Goal: Task Accomplishment & Management: Manage account settings

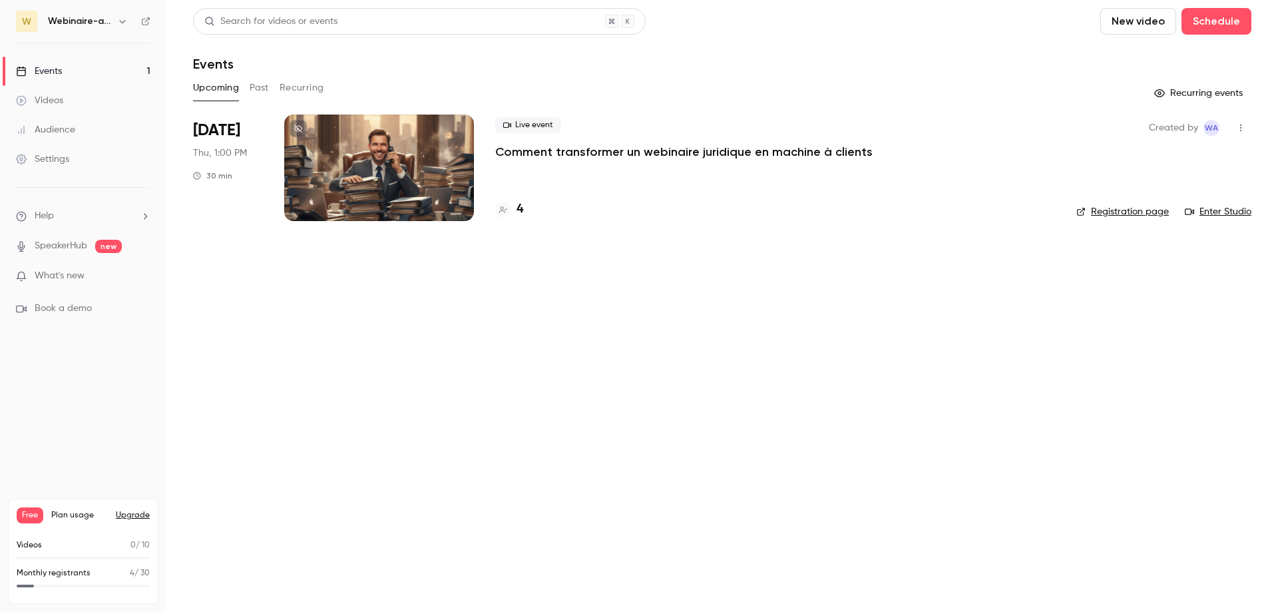
click at [518, 211] on h4 "4" at bounding box center [520, 209] width 7 height 18
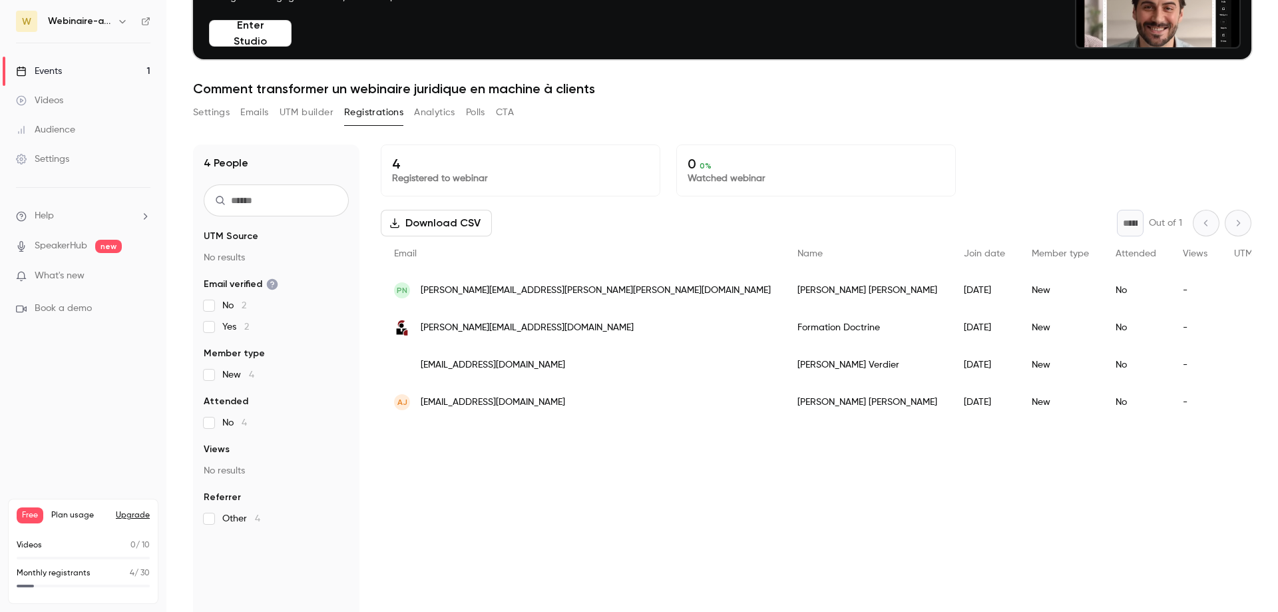
scroll to position [131, 0]
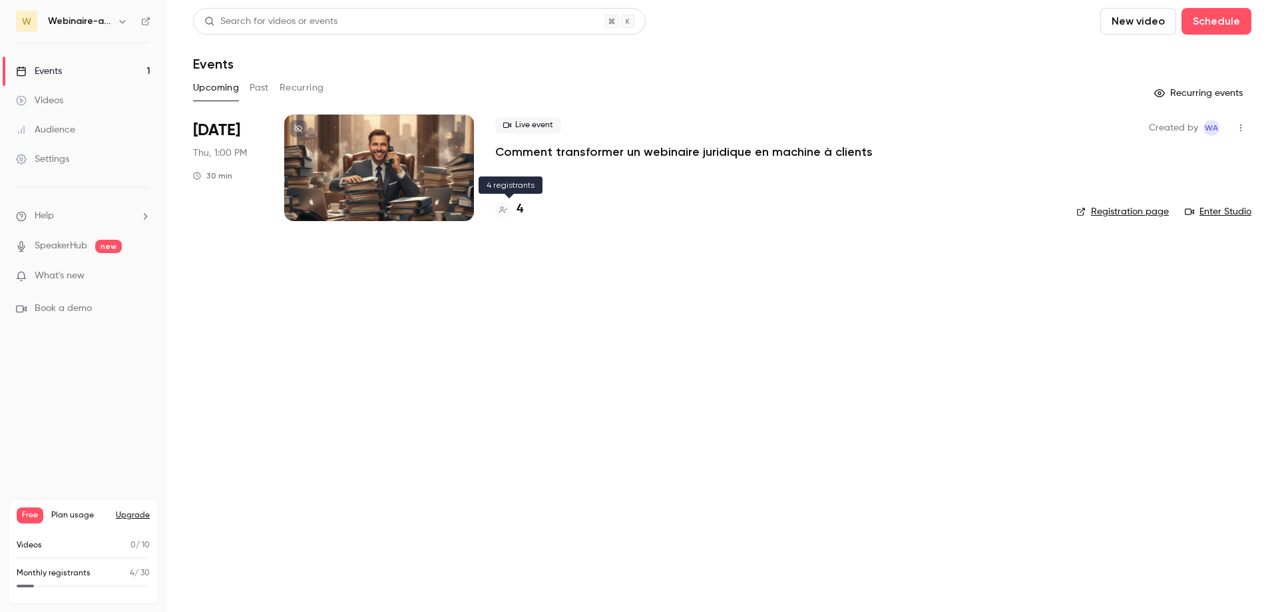
click at [519, 214] on h4 "4" at bounding box center [520, 209] width 7 height 18
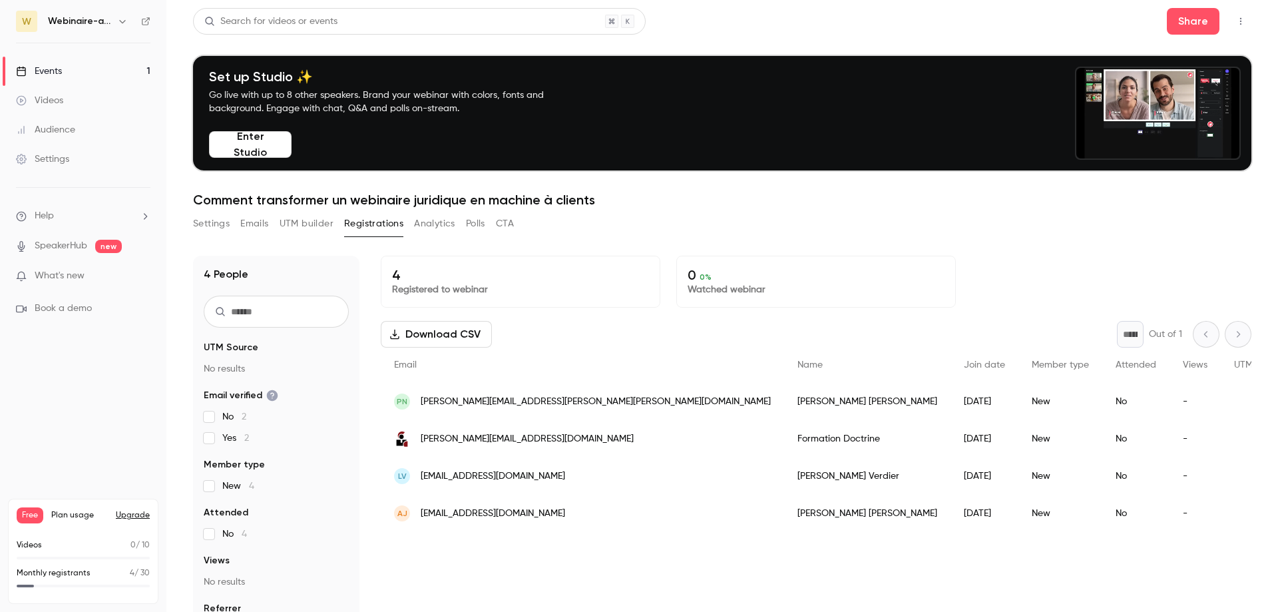
click at [51, 73] on div "Events" at bounding box center [39, 71] width 46 height 13
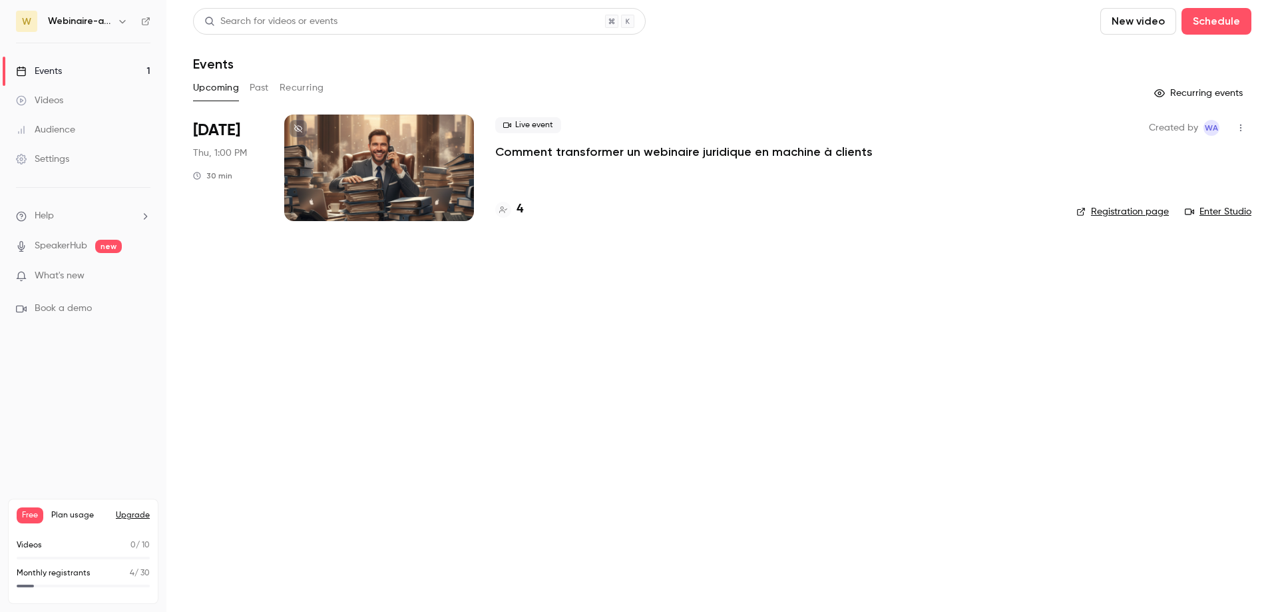
click at [1229, 208] on link "Enter Studio" at bounding box center [1218, 211] width 67 height 13
click at [1245, 123] on button "button" at bounding box center [1241, 127] width 21 height 21
click at [51, 71] on div at bounding box center [639, 306] width 1278 height 612
click at [363, 145] on div at bounding box center [379, 168] width 190 height 107
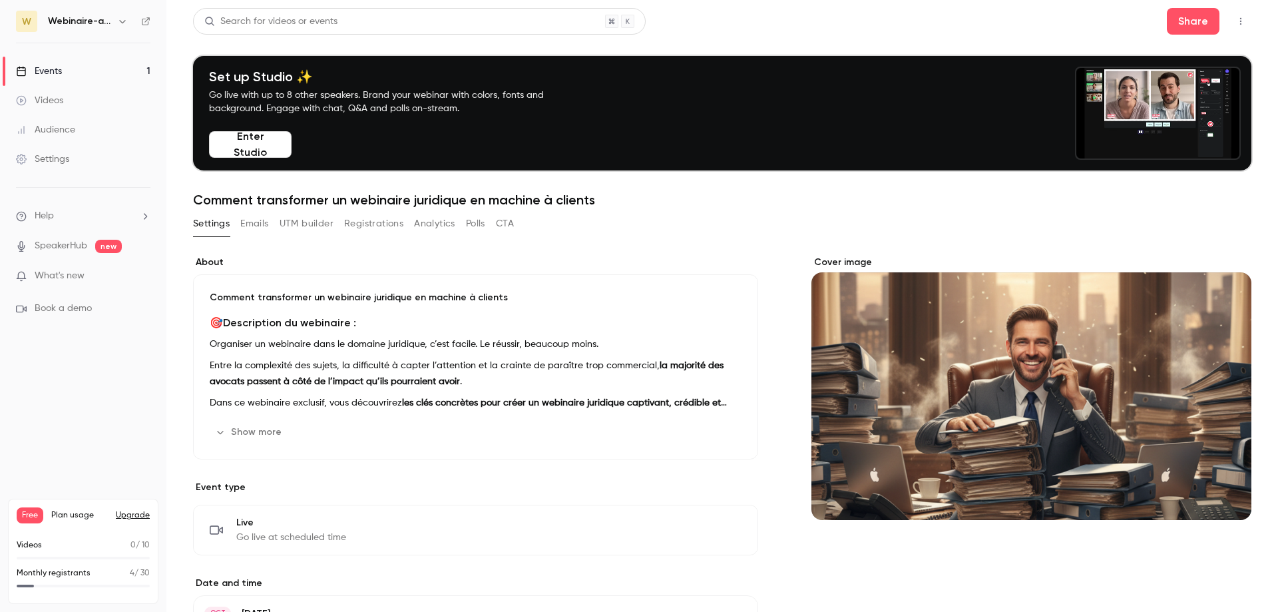
click at [260, 224] on button "Emails" at bounding box center [254, 223] width 28 height 21
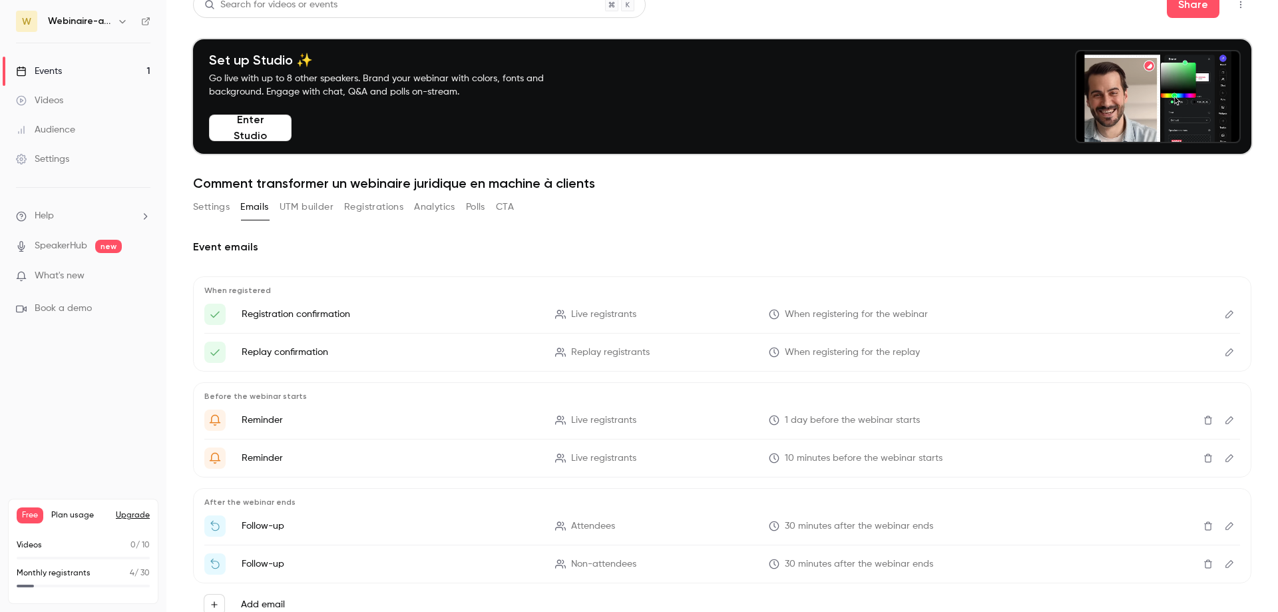
scroll to position [65, 0]
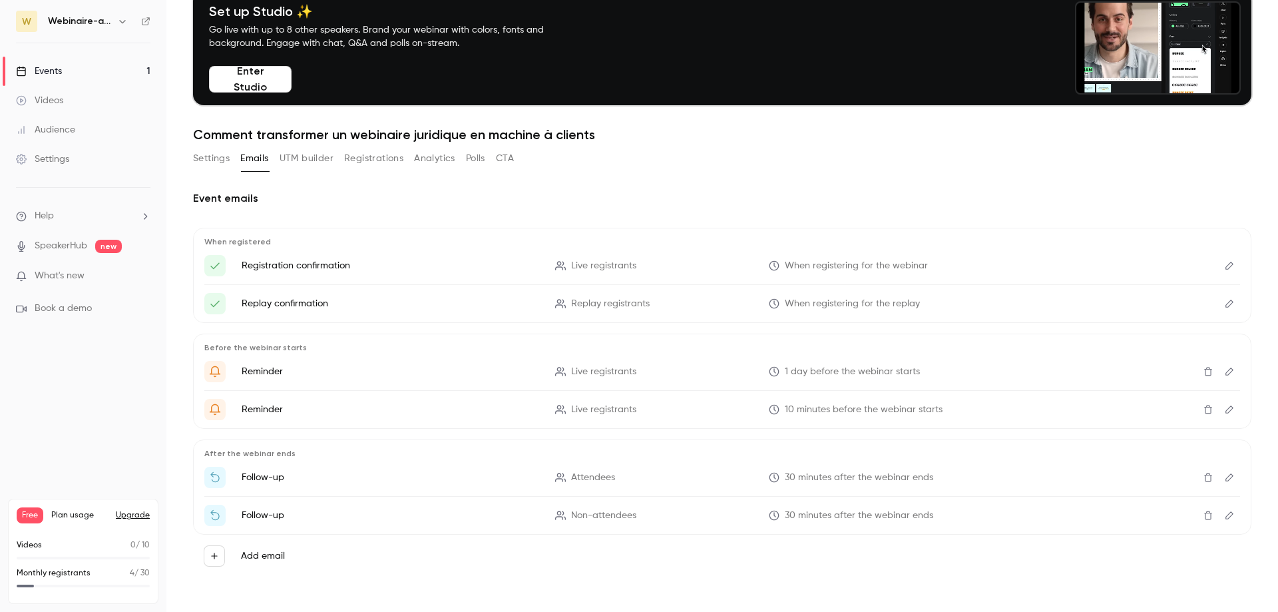
click at [1225, 263] on icon "Edit" at bounding box center [1230, 265] width 11 height 9
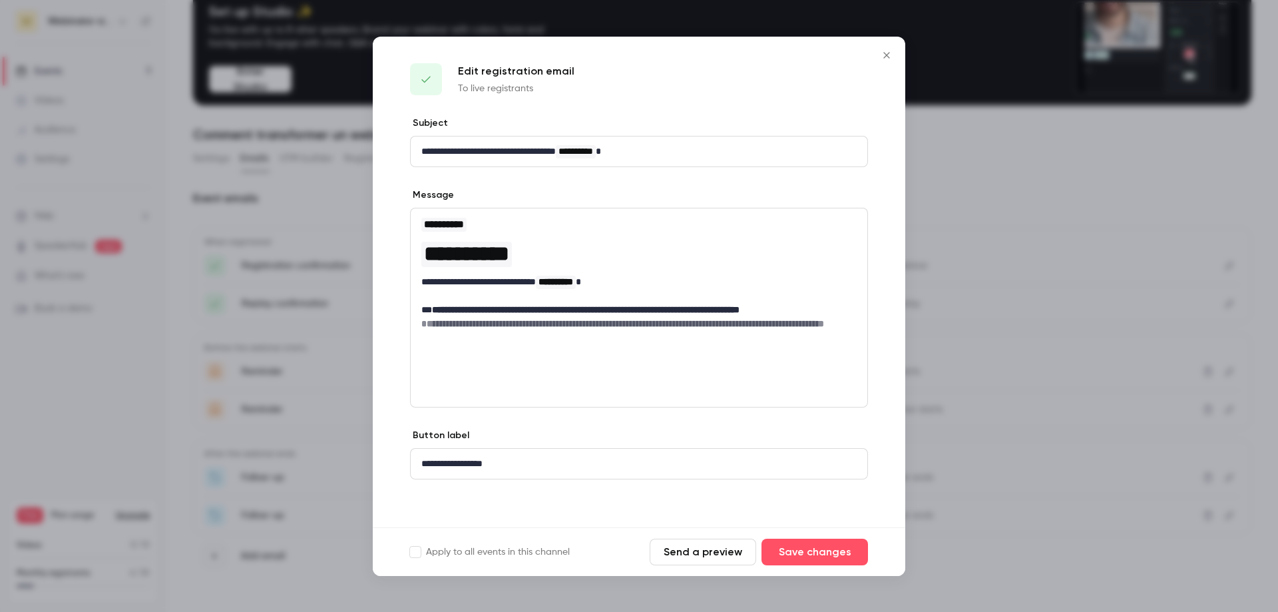
click at [885, 56] on icon "Close" at bounding box center [887, 55] width 16 height 11
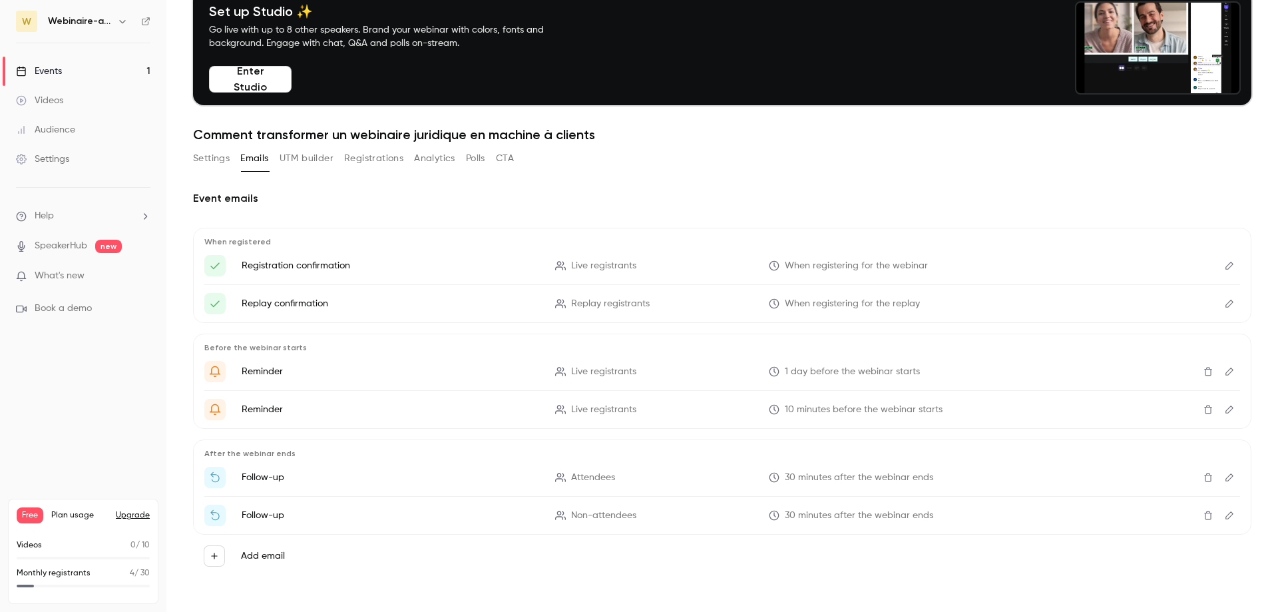
click at [1225, 303] on icon "Edit" at bounding box center [1230, 303] width 11 height 9
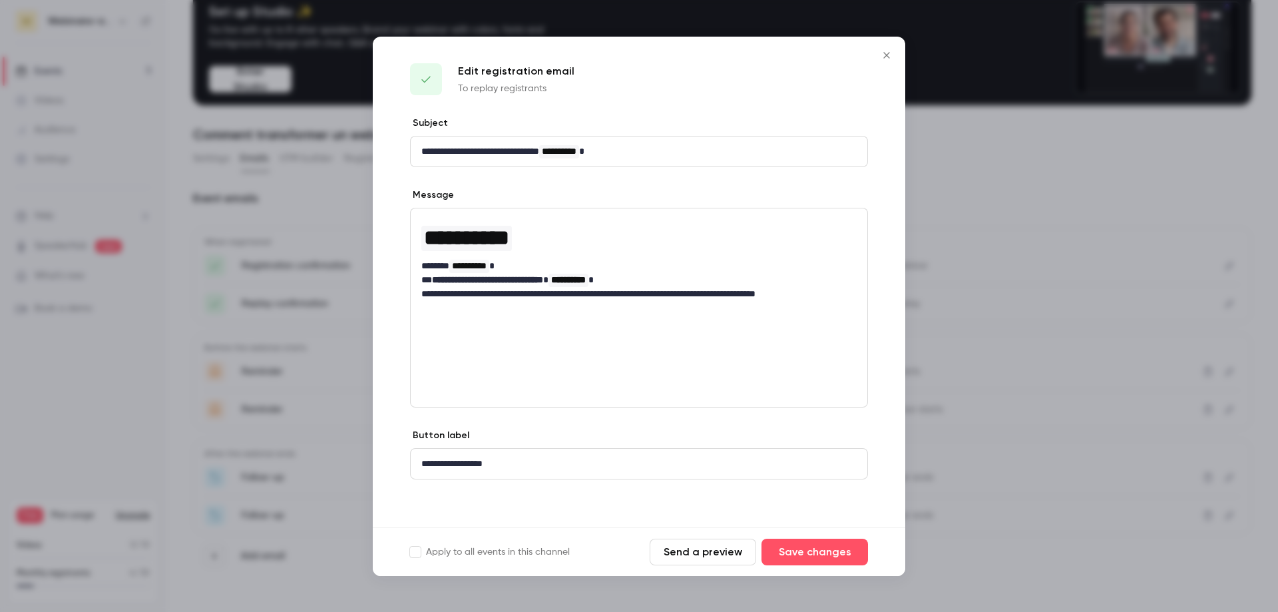
click at [895, 51] on button "Close" at bounding box center [887, 55] width 27 height 27
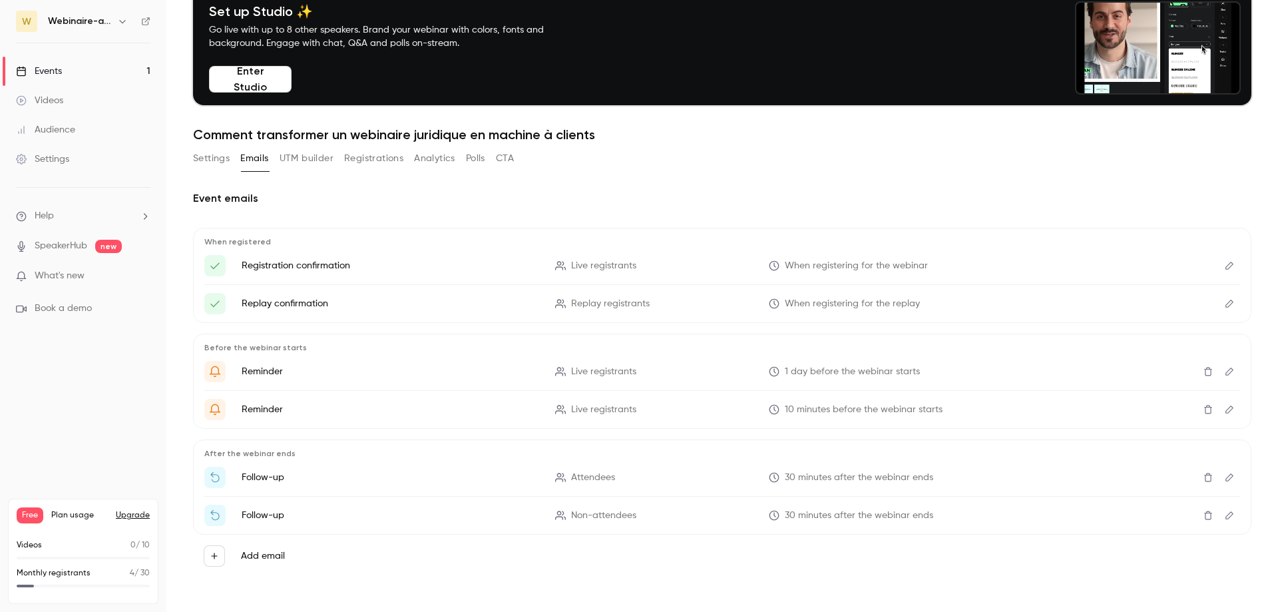
click at [1225, 372] on icon "Edit" at bounding box center [1230, 371] width 11 height 9
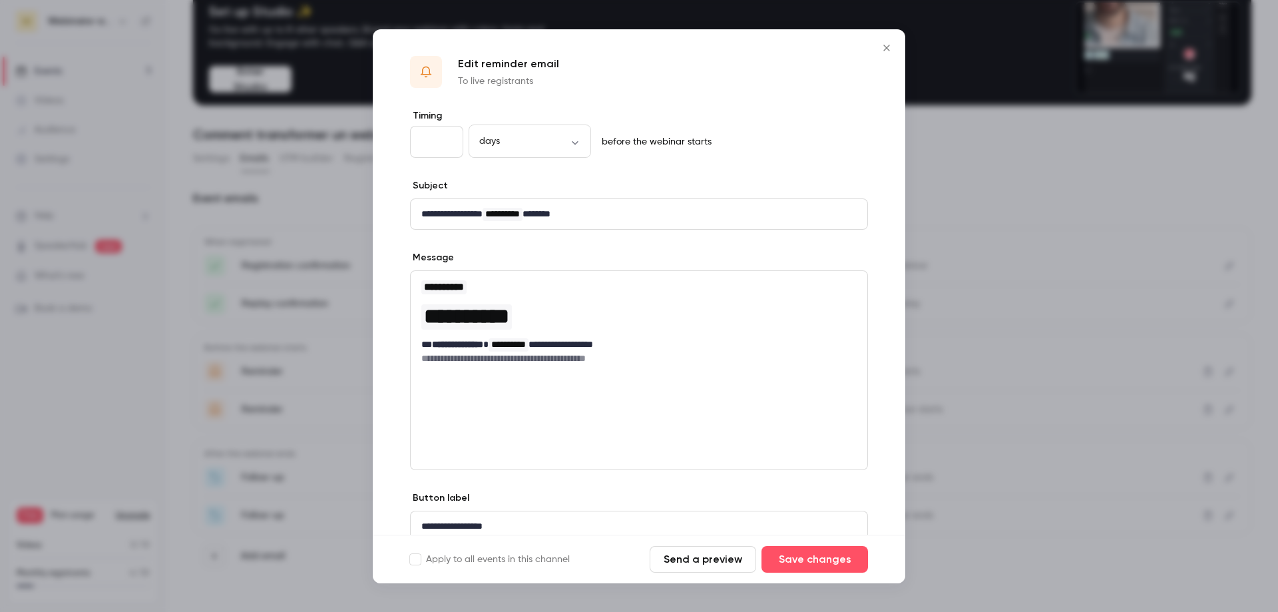
click at [884, 49] on icon "Close" at bounding box center [887, 48] width 16 height 11
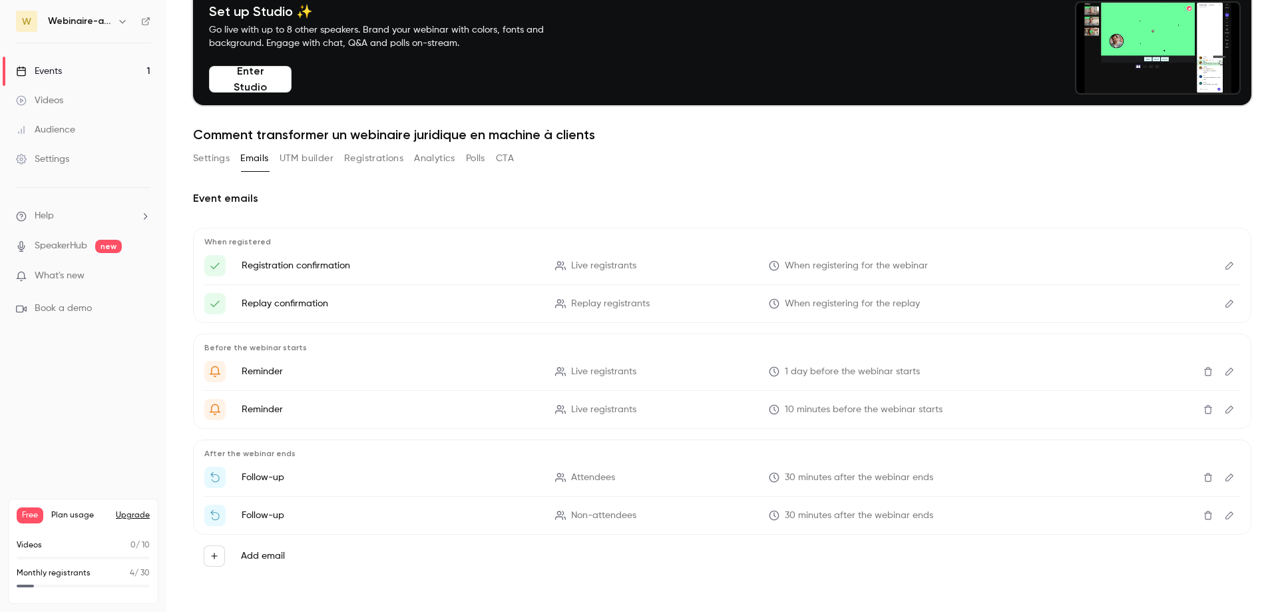
click at [1226, 408] on icon "Edit" at bounding box center [1230, 410] width 8 height 8
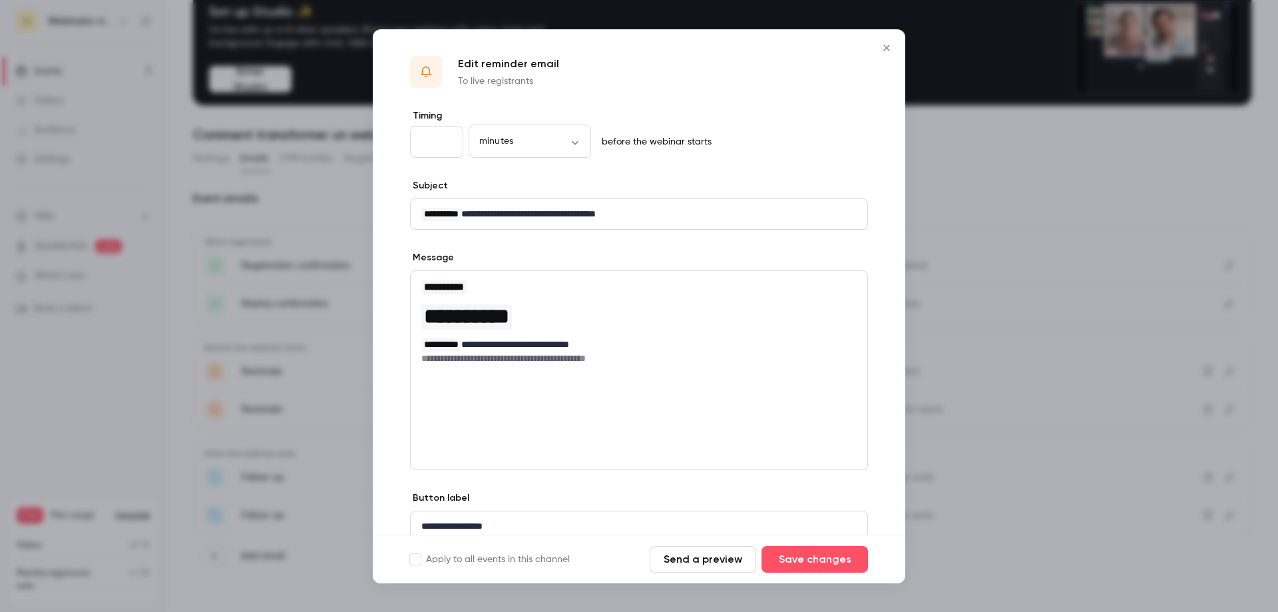
click at [888, 42] on button "Close" at bounding box center [887, 48] width 27 height 27
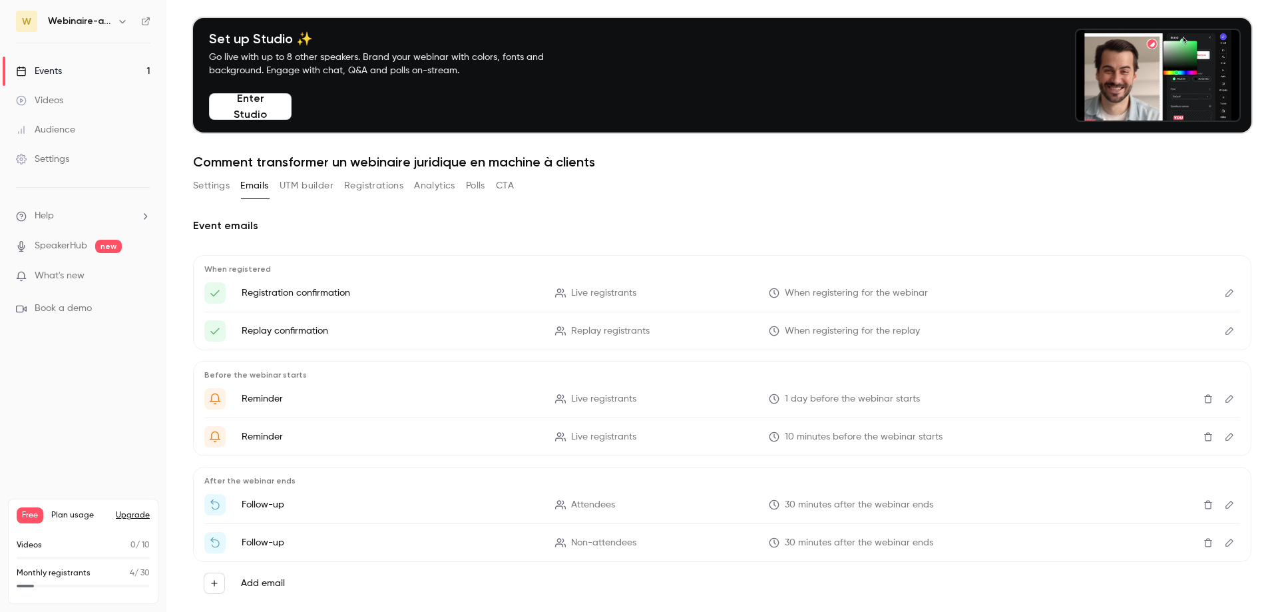
scroll to position [0, 0]
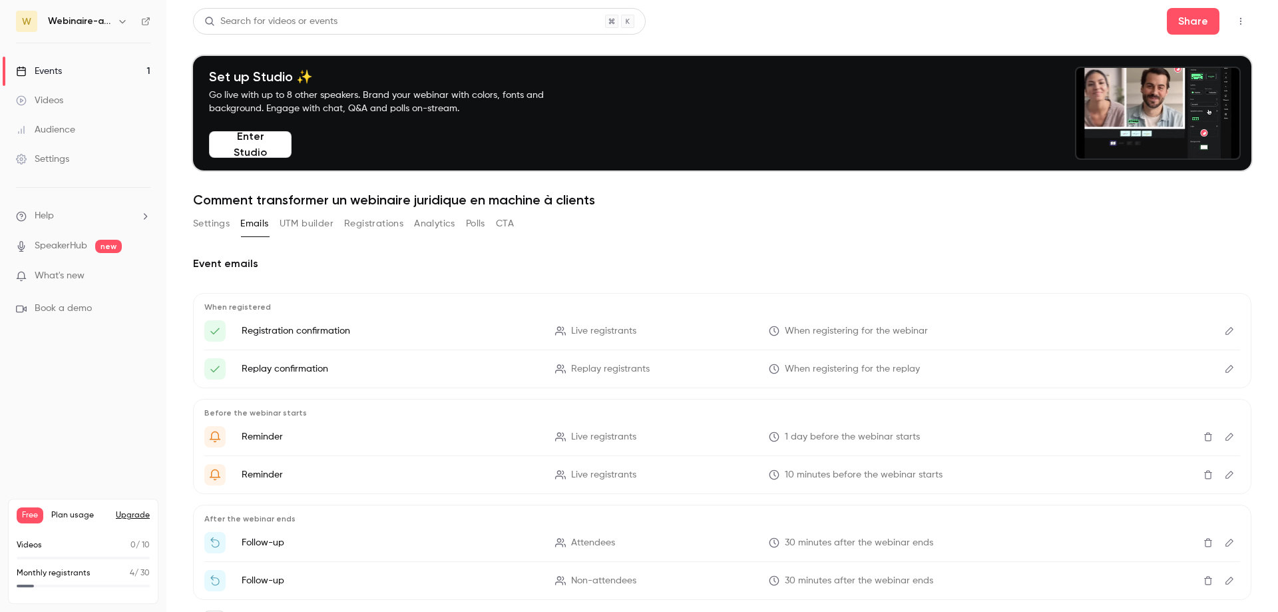
click at [71, 63] on link "Events 1" at bounding box center [83, 71] width 166 height 29
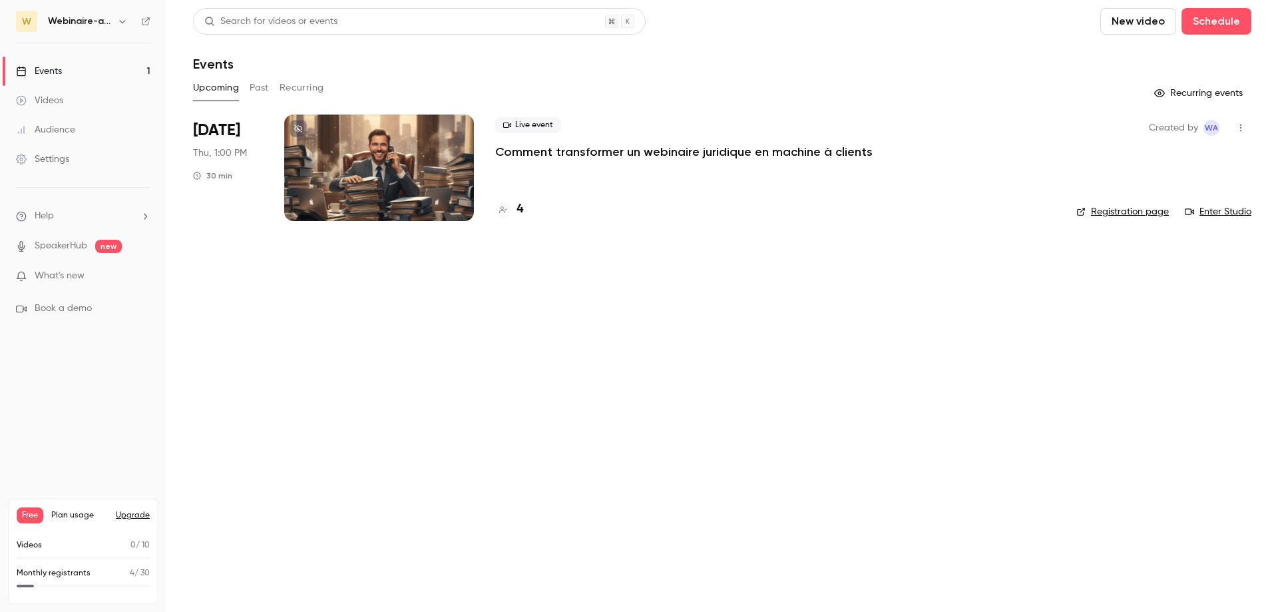
click at [50, 75] on div "Events" at bounding box center [39, 71] width 46 height 13
click at [607, 145] on p "Comment transformer un webinaire juridique en machine à clients" at bounding box center [684, 152] width 378 height 16
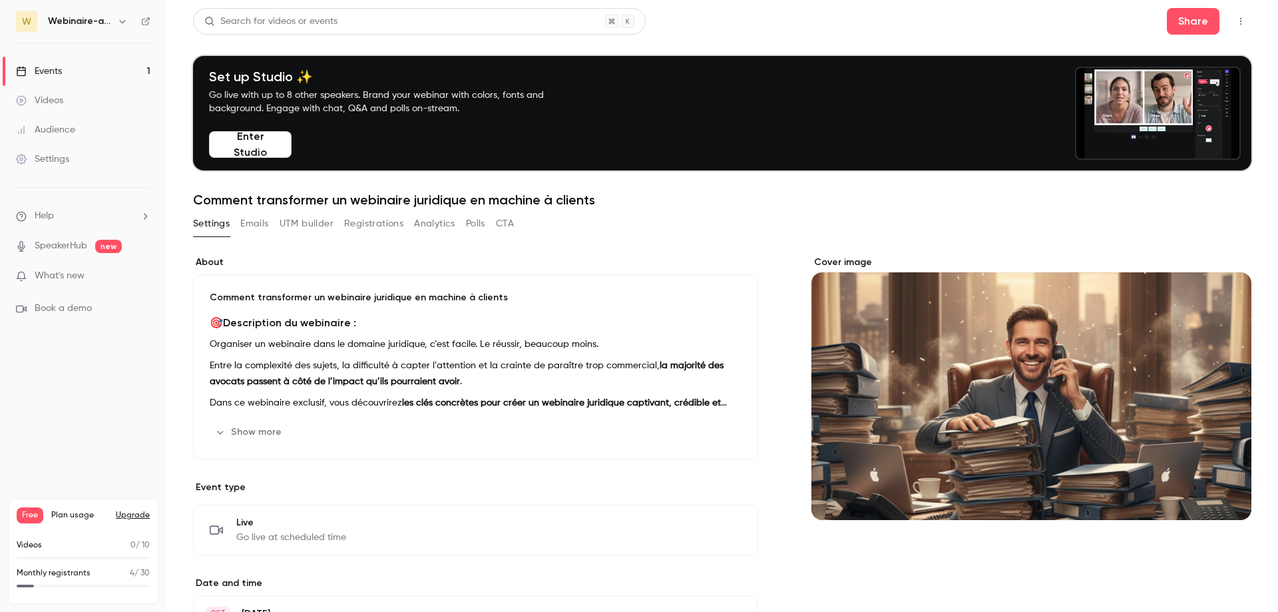
drag, startPoint x: 262, startPoint y: 228, endPoint x: 286, endPoint y: 230, distance: 24.1
click at [262, 228] on button "Emails" at bounding box center [254, 223] width 28 height 21
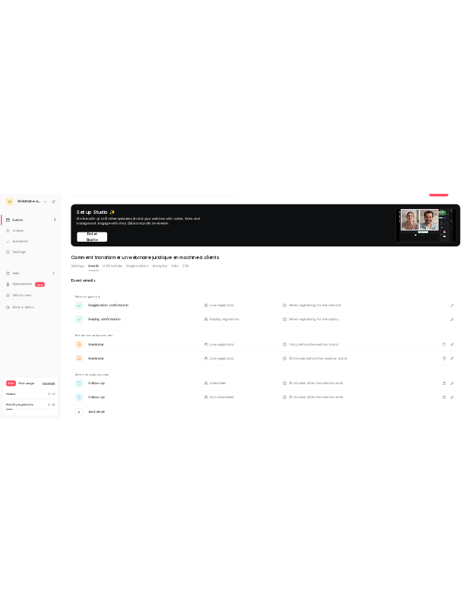
scroll to position [65, 0]
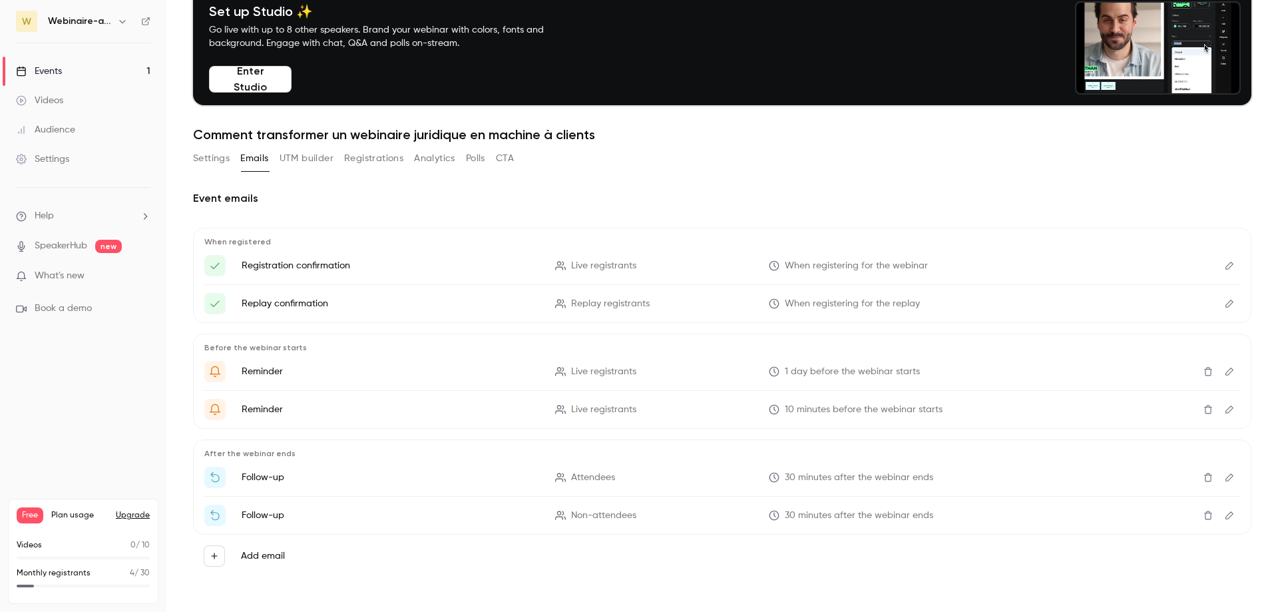
click at [1225, 477] on icon "Edit" at bounding box center [1230, 477] width 11 height 9
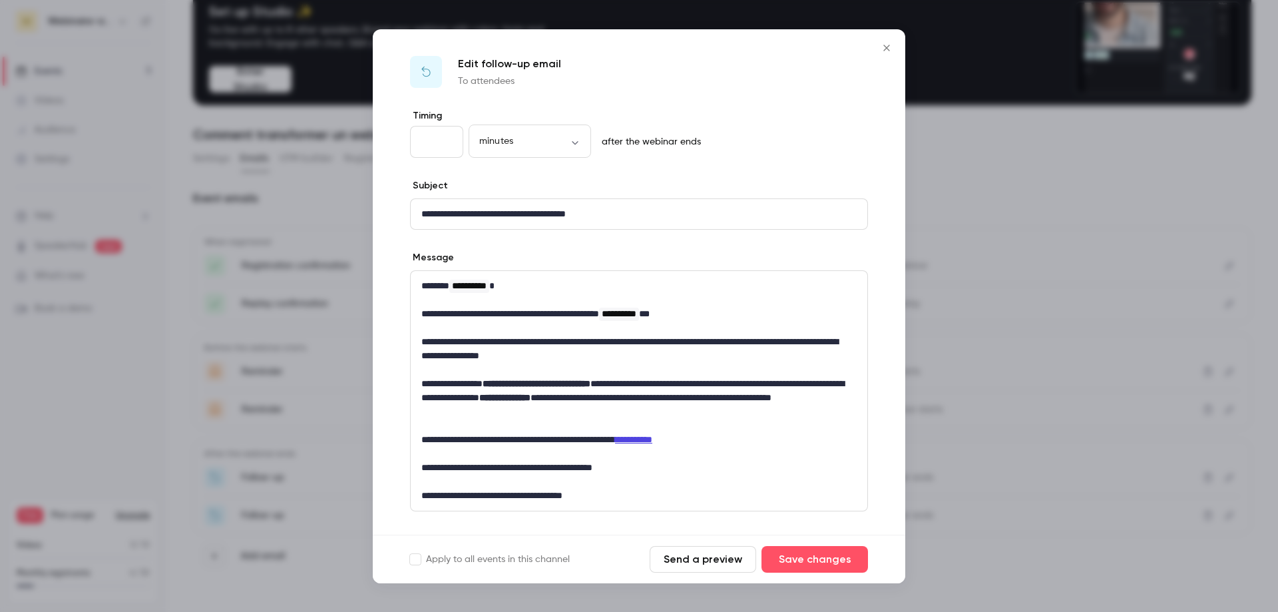
click at [653, 441] on link "**********" at bounding box center [633, 439] width 37 height 9
drag, startPoint x: 716, startPoint y: 438, endPoint x: 664, endPoint y: 443, distance: 52.8
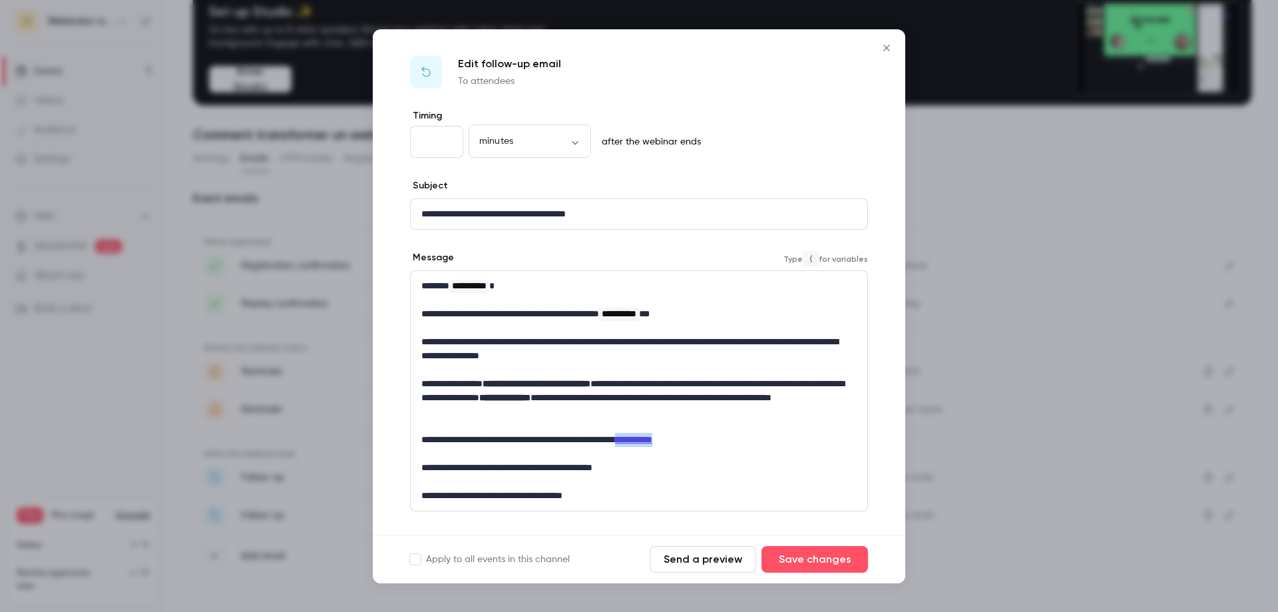
click at [664, 443] on p "**********" at bounding box center [635, 440] width 426 height 14
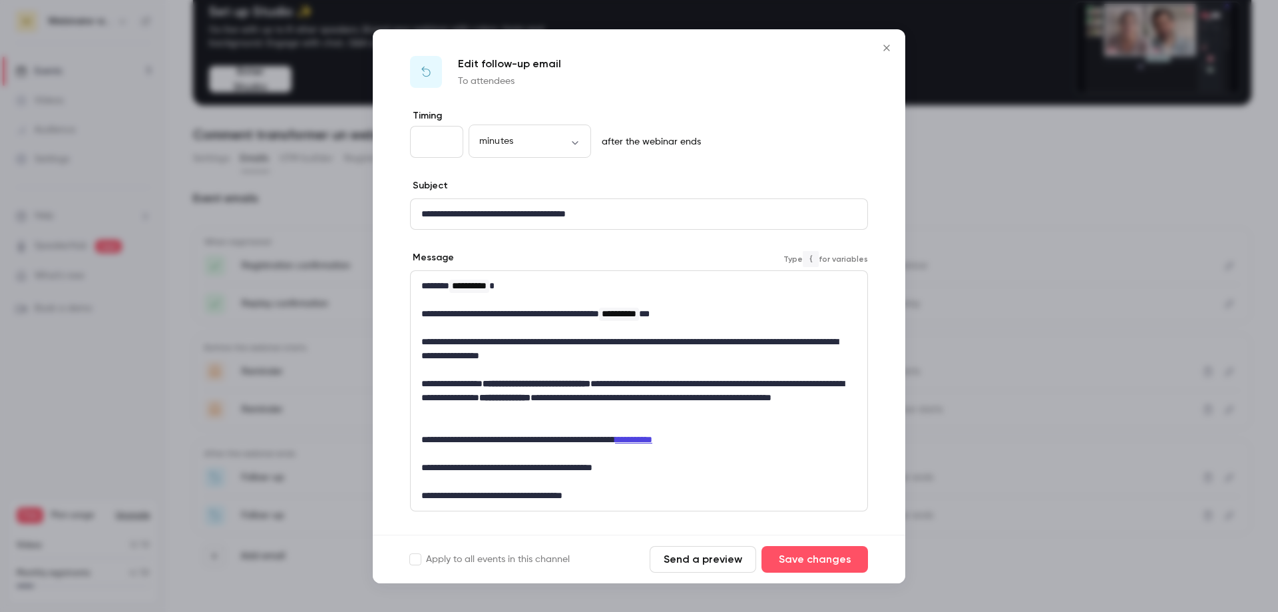
click at [671, 389] on p "**********" at bounding box center [635, 398] width 426 height 42
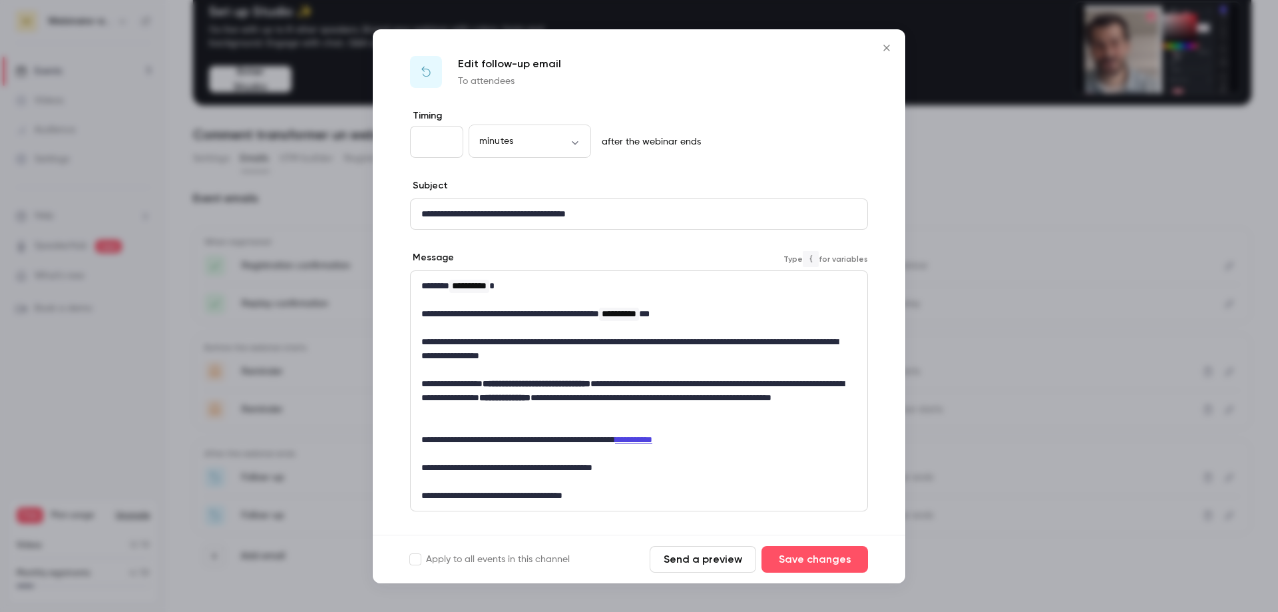
click at [653, 443] on link "**********" at bounding box center [633, 439] width 37 height 9
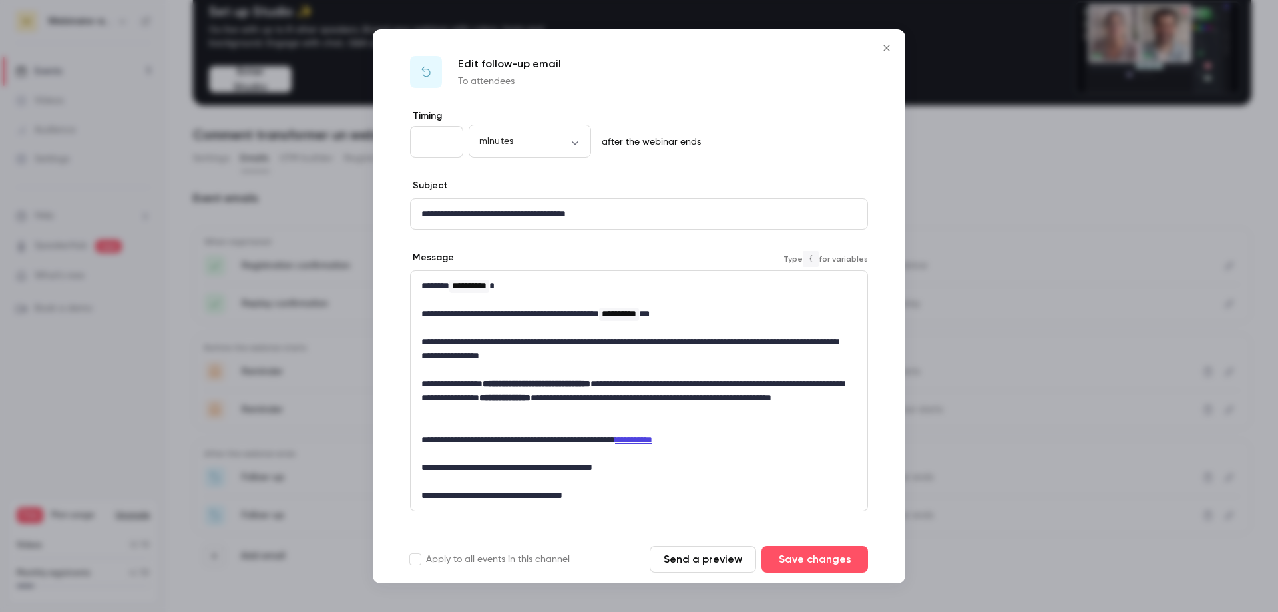
click at [653, 437] on link "**********" at bounding box center [633, 439] width 37 height 9
drag, startPoint x: 707, startPoint y: 440, endPoint x: 676, endPoint y: 441, distance: 31.3
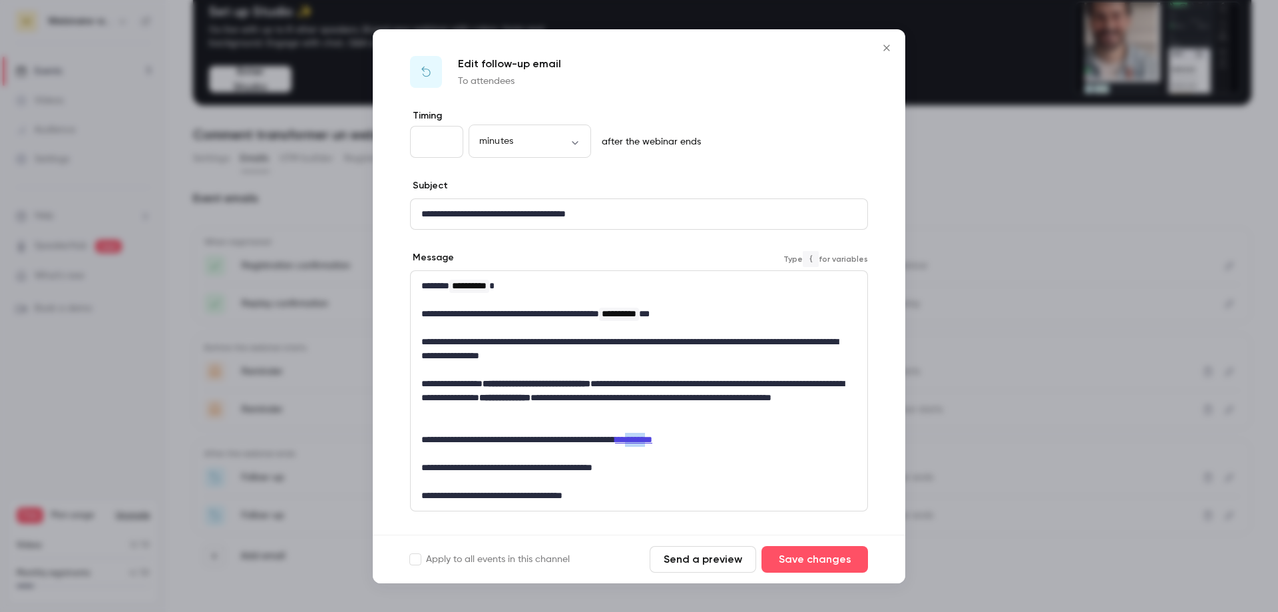
click at [653, 441] on link "**********" at bounding box center [633, 439] width 37 height 9
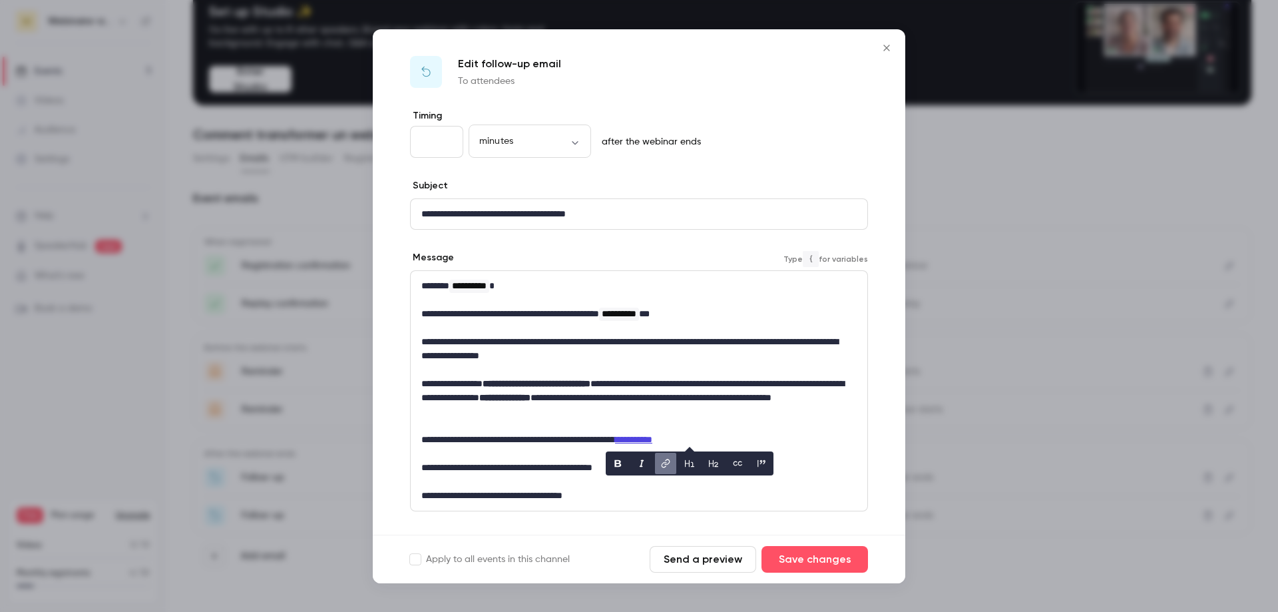
click at [726, 433] on p "**********" at bounding box center [635, 440] width 426 height 14
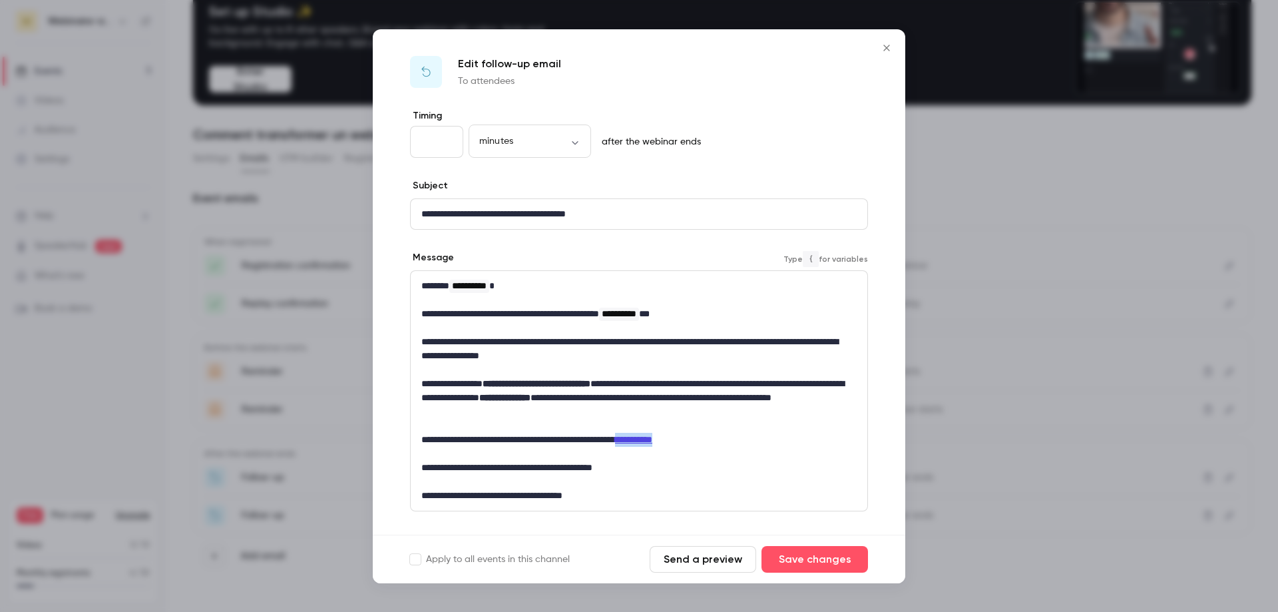
drag, startPoint x: 724, startPoint y: 435, endPoint x: 665, endPoint y: 437, distance: 58.6
click at [665, 437] on p "**********" at bounding box center [635, 440] width 426 height 14
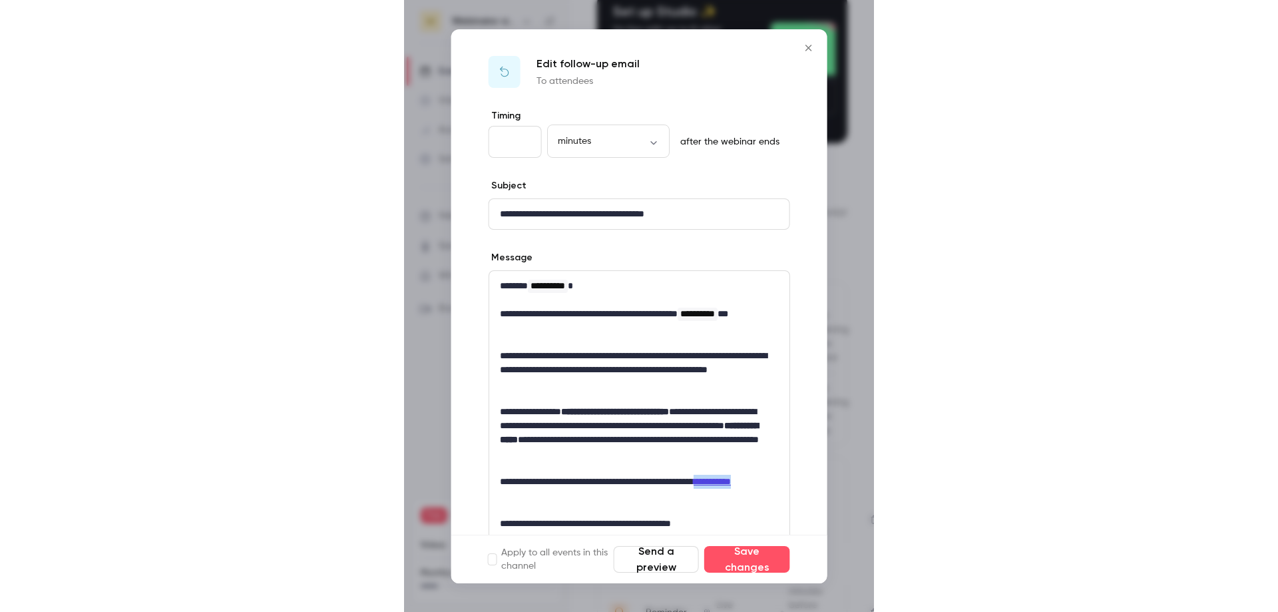
scroll to position [0, 0]
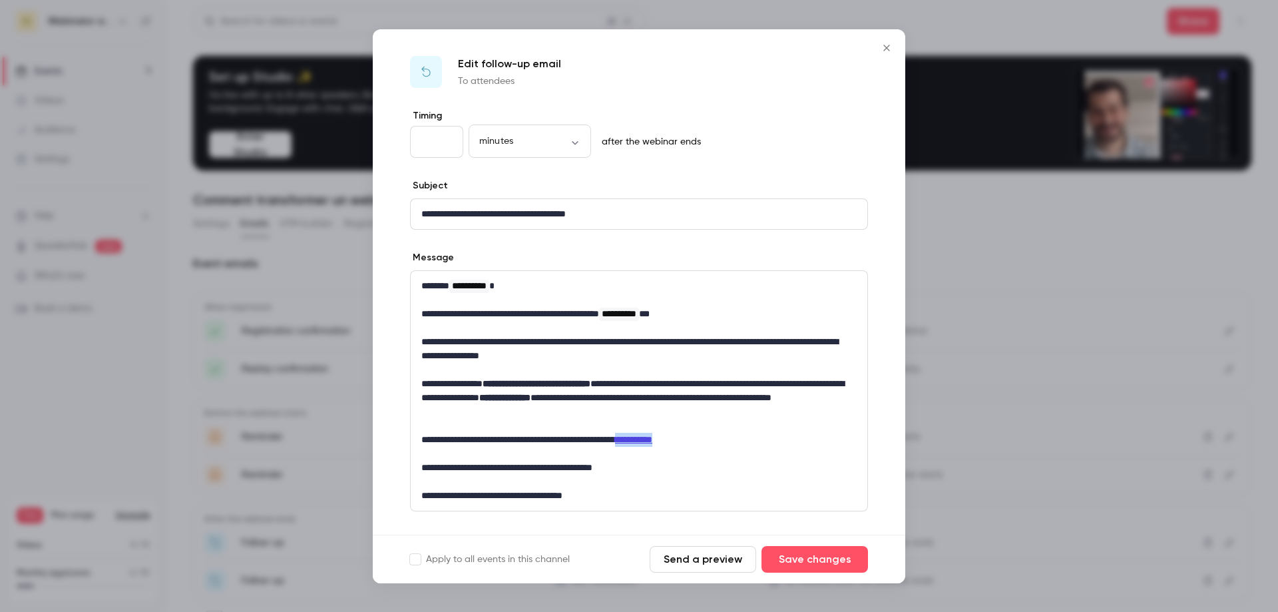
click at [883, 49] on icon "Close" at bounding box center [887, 48] width 16 height 11
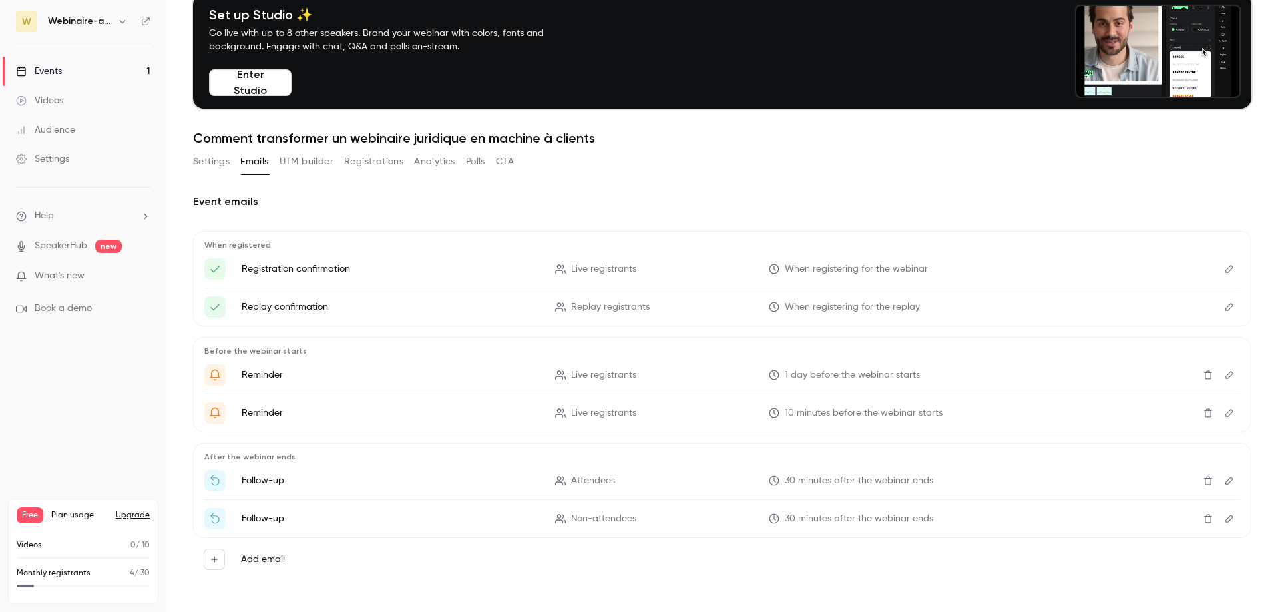
scroll to position [65, 0]
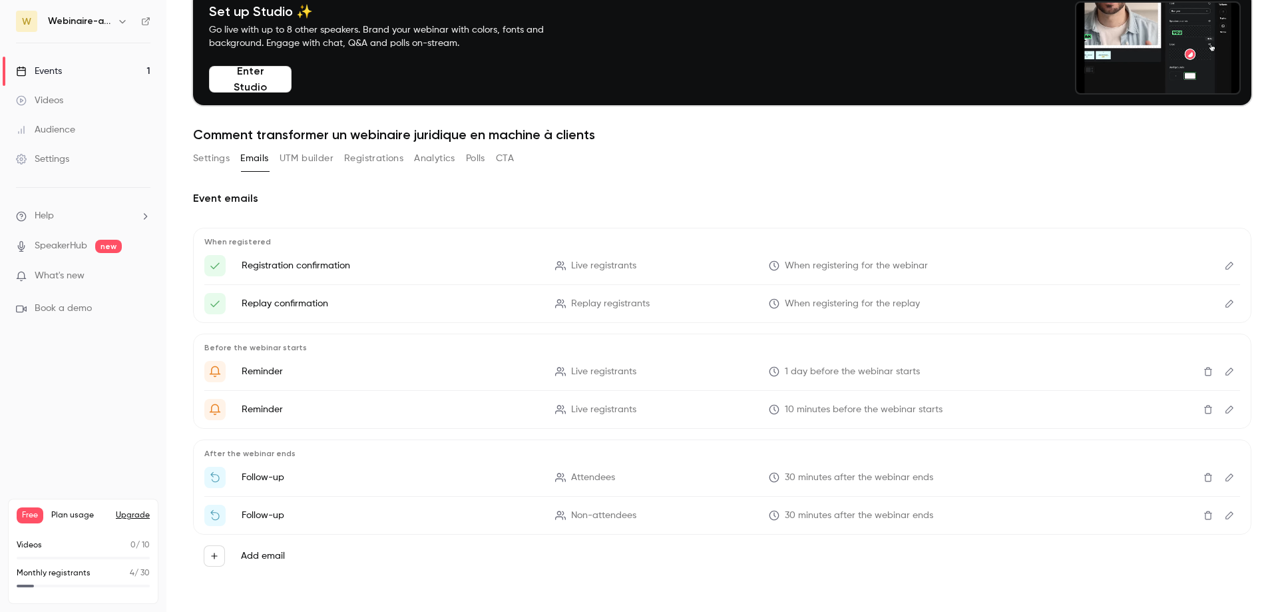
click at [1219, 519] on button "Edit" at bounding box center [1229, 515] width 21 height 21
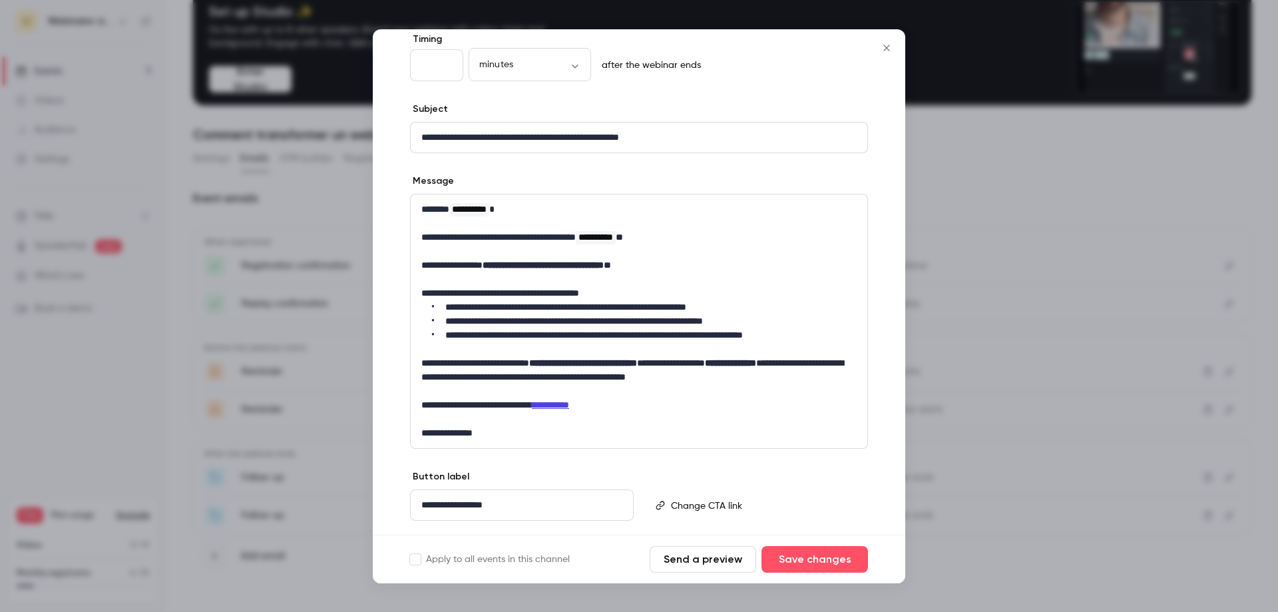
scroll to position [111, 0]
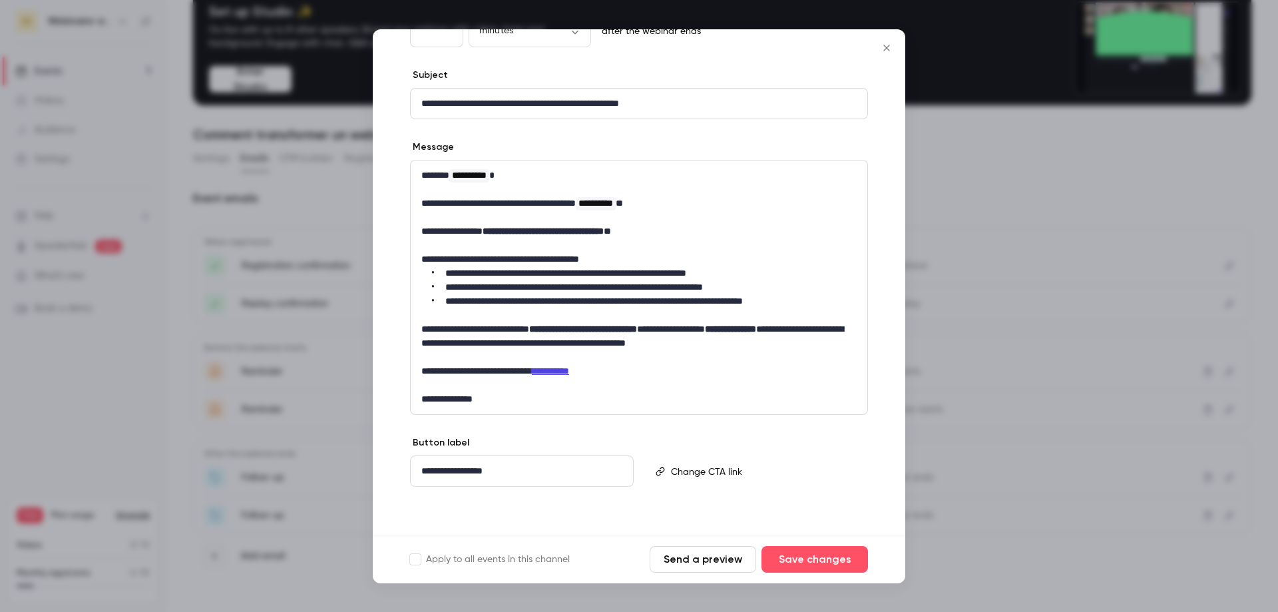
click at [885, 45] on icon "Close" at bounding box center [887, 48] width 6 height 6
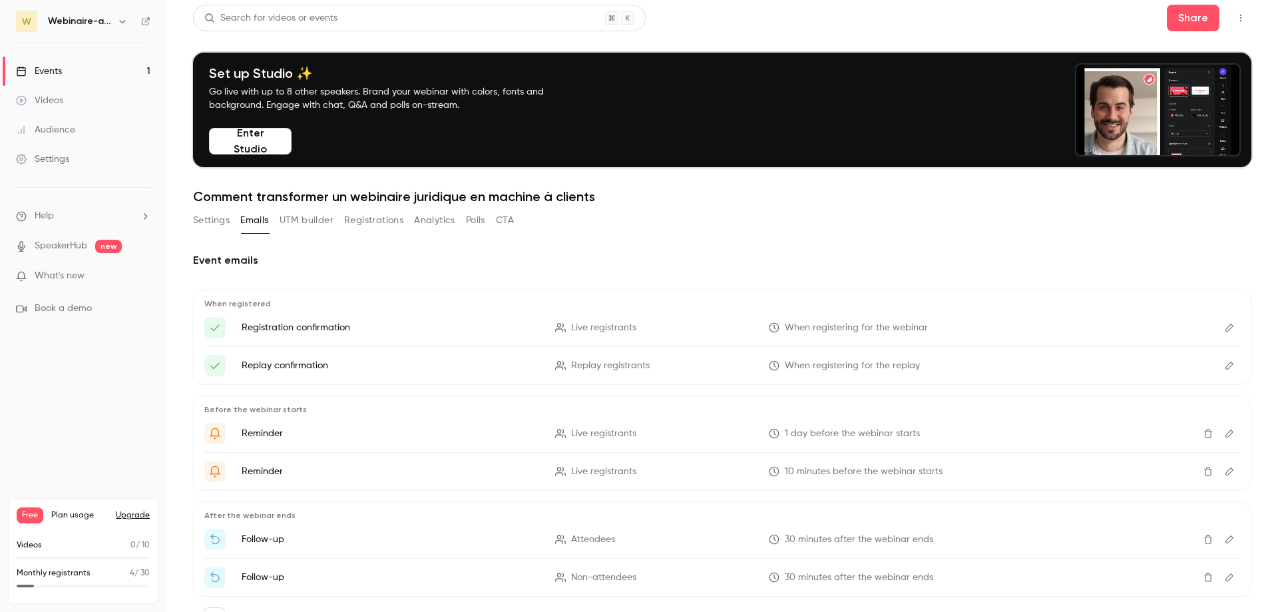
scroll to position [0, 0]
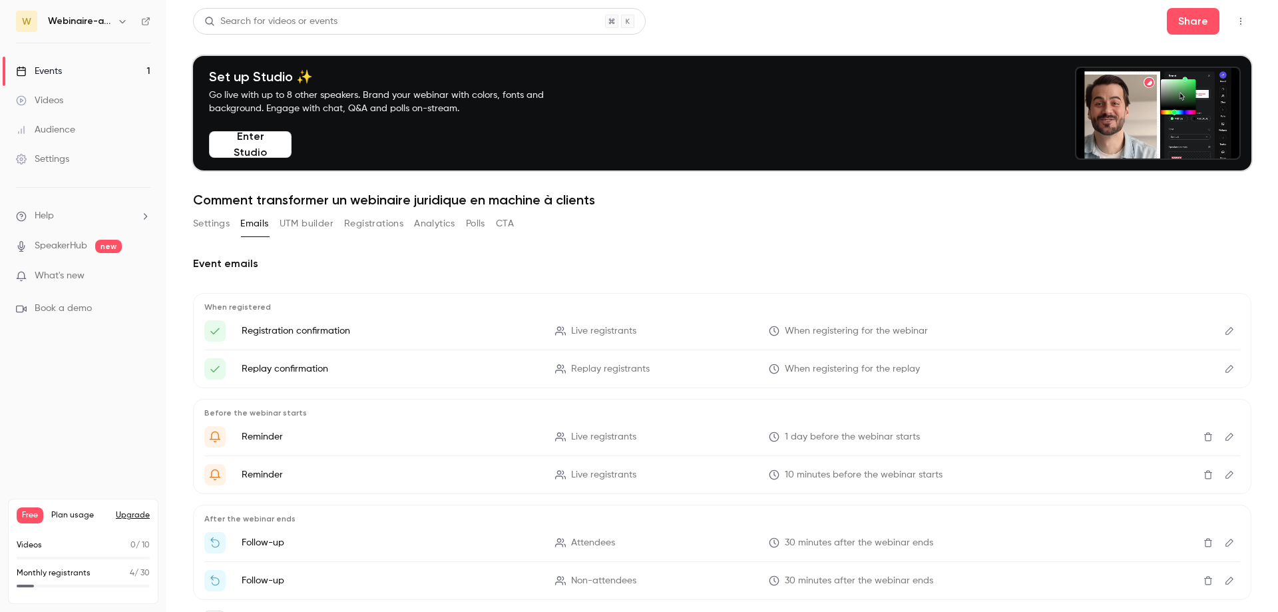
click at [67, 79] on link "Events 1" at bounding box center [83, 71] width 166 height 29
